Goal: Find specific page/section: Find specific page/section

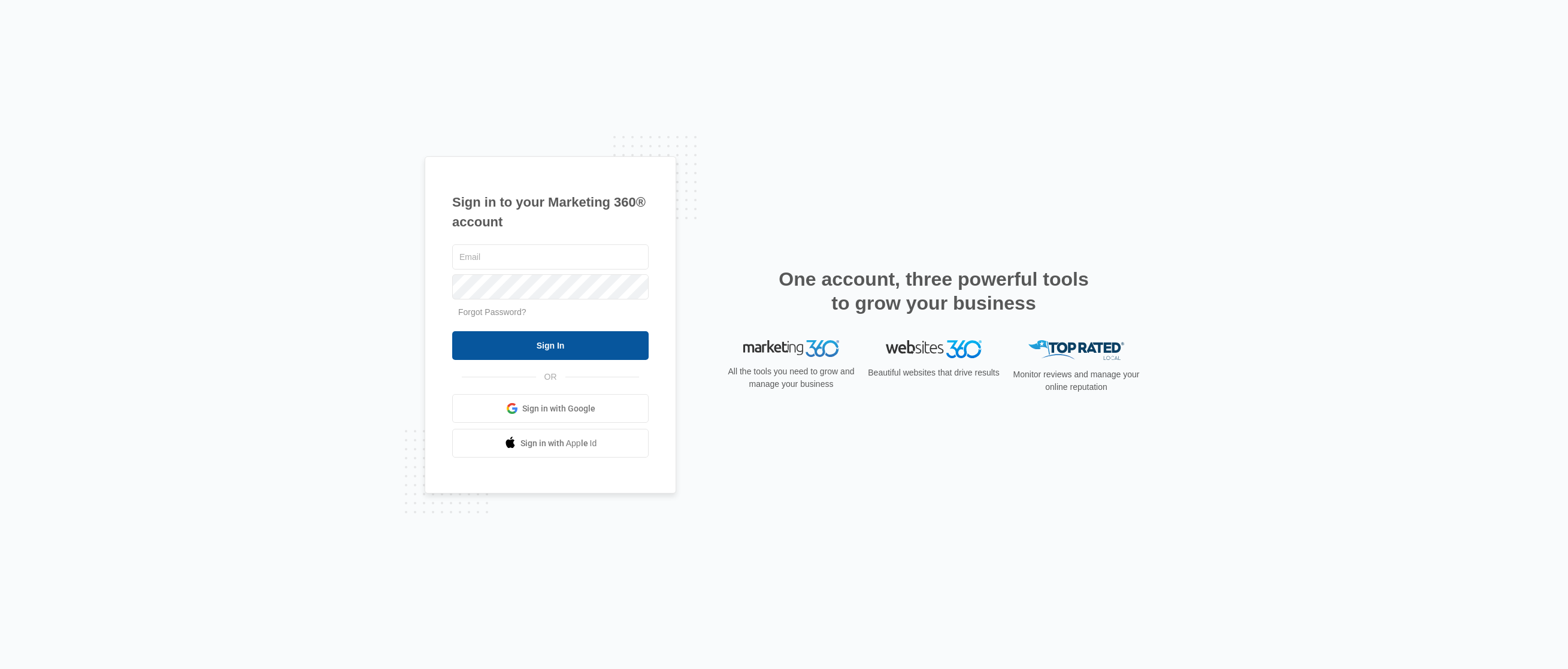
type input "[PERSON_NAME][EMAIL_ADDRESS][DOMAIN_NAME]"
click at [553, 344] on input "Sign In" at bounding box center [550, 345] width 197 height 28
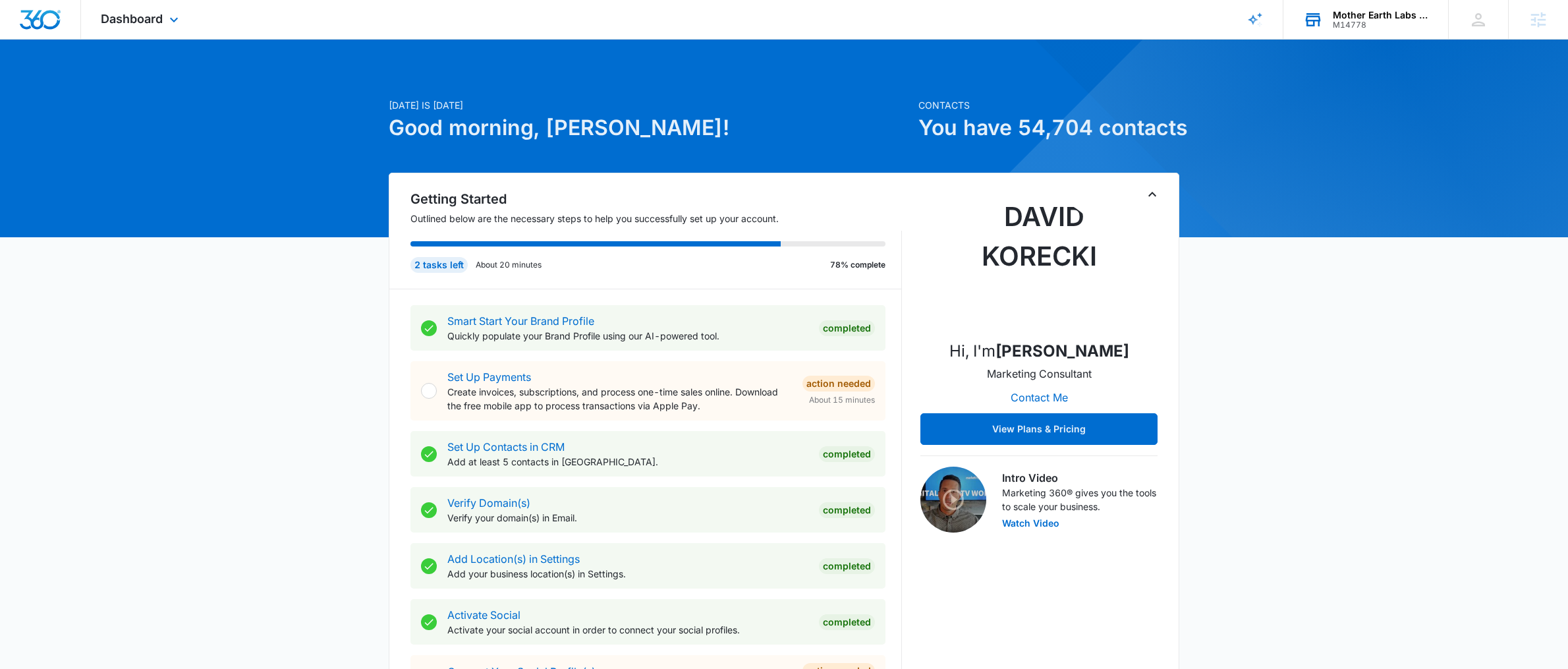
click at [1378, 16] on div "Mother Earth Labs [GEOGRAPHIC_DATA]" at bounding box center [1381, 15] width 96 height 11
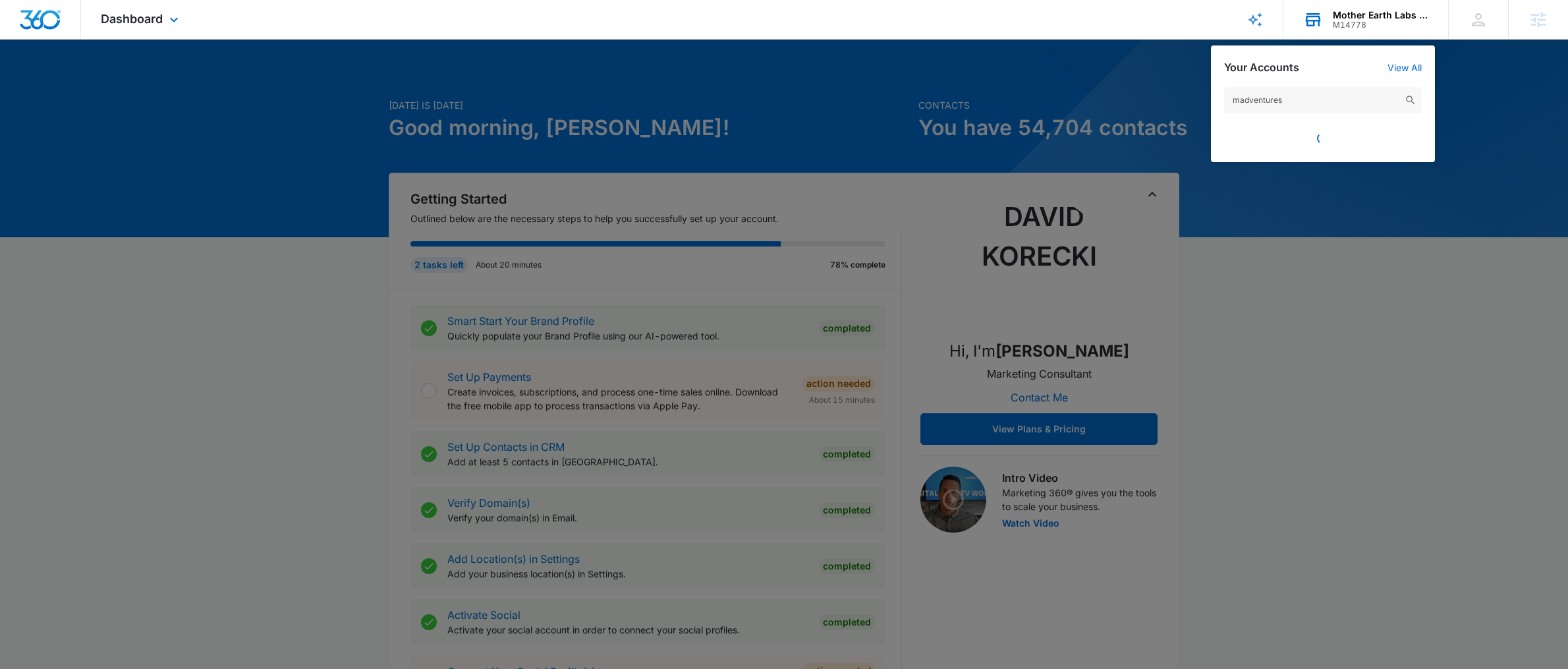
click at [1290, 101] on input "madventures" at bounding box center [1323, 100] width 198 height 26
click at [1303, 102] on input "madventures" at bounding box center [1323, 100] width 198 height 26
type input "madventures"
click at [1172, 86] on div at bounding box center [784, 334] width 1568 height 669
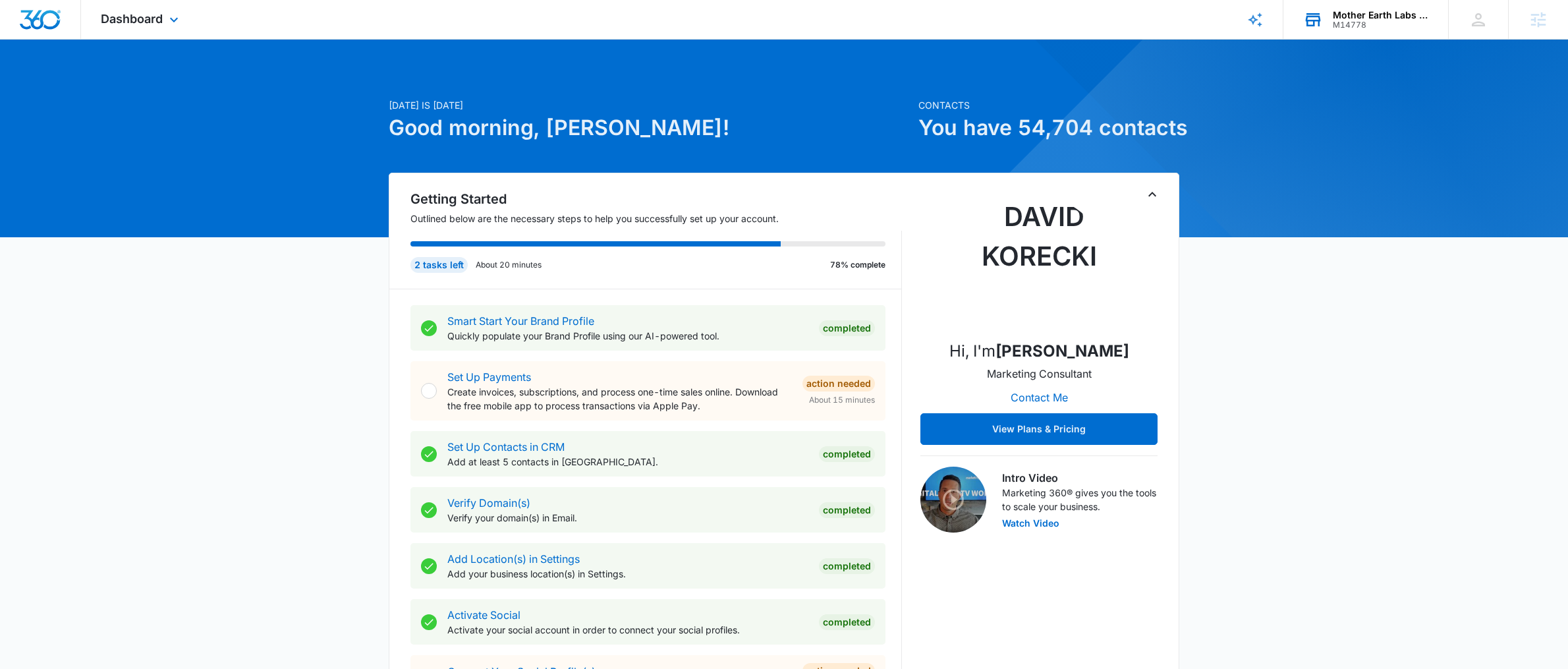
click at [1360, 23] on div "M14778" at bounding box center [1381, 25] width 96 height 9
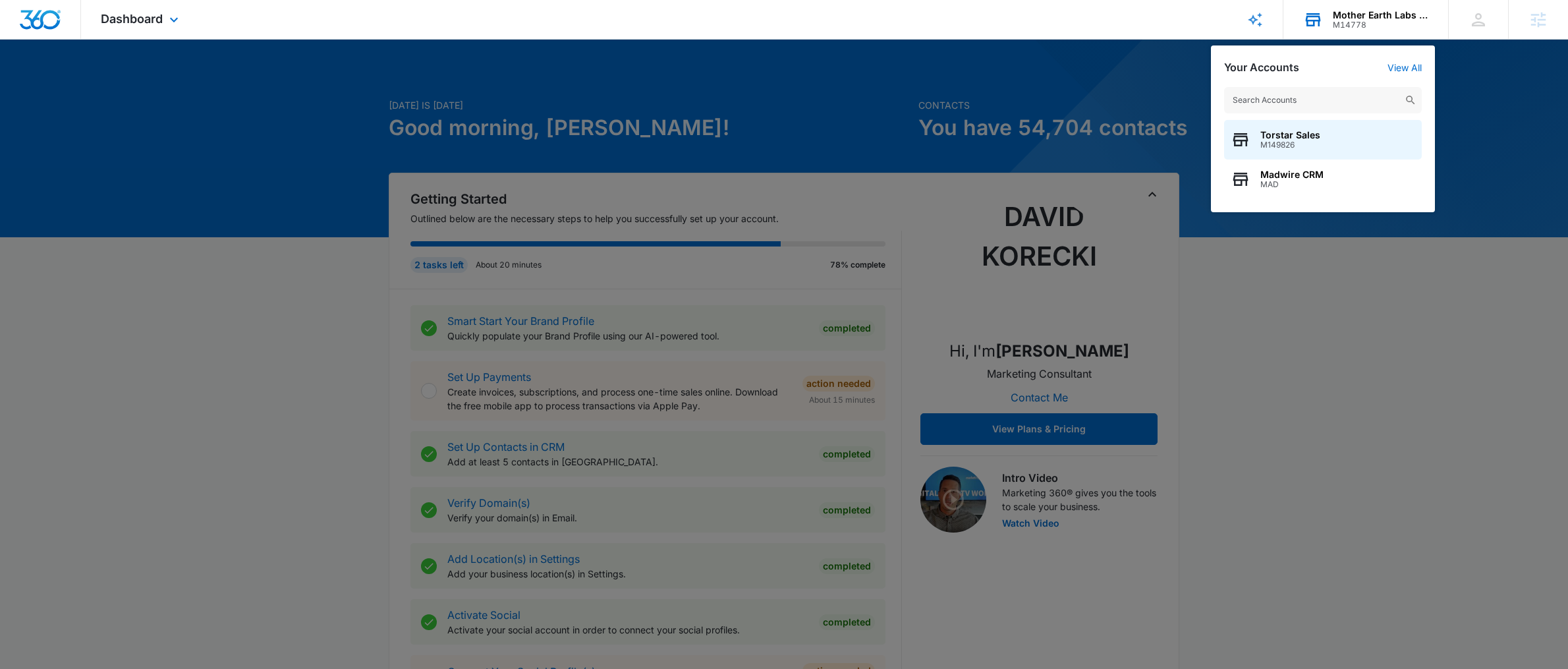
click at [1302, 96] on input "text" at bounding box center [1323, 100] width 198 height 26
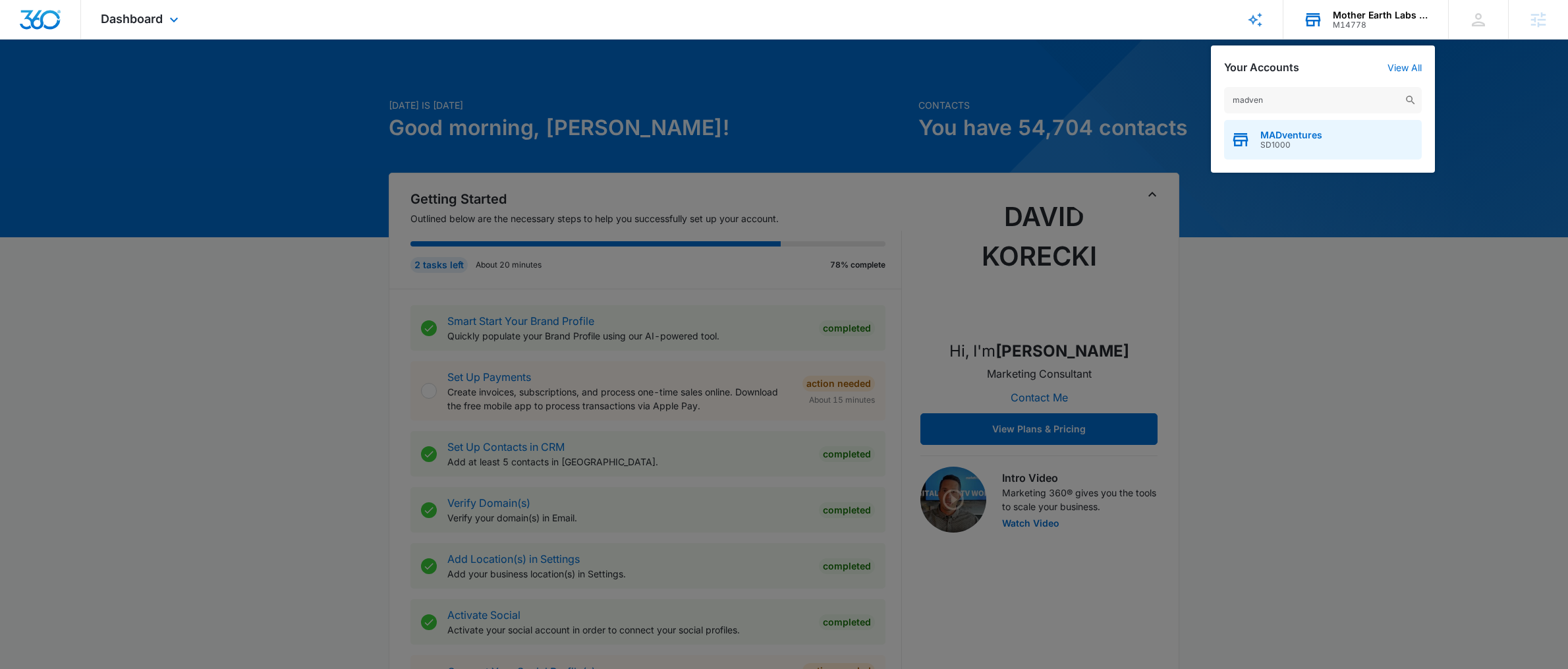
type input "madven"
click at [1281, 153] on div "MADventures SD1000" at bounding box center [1323, 140] width 198 height 40
